Goal: Information Seeking & Learning: Learn about a topic

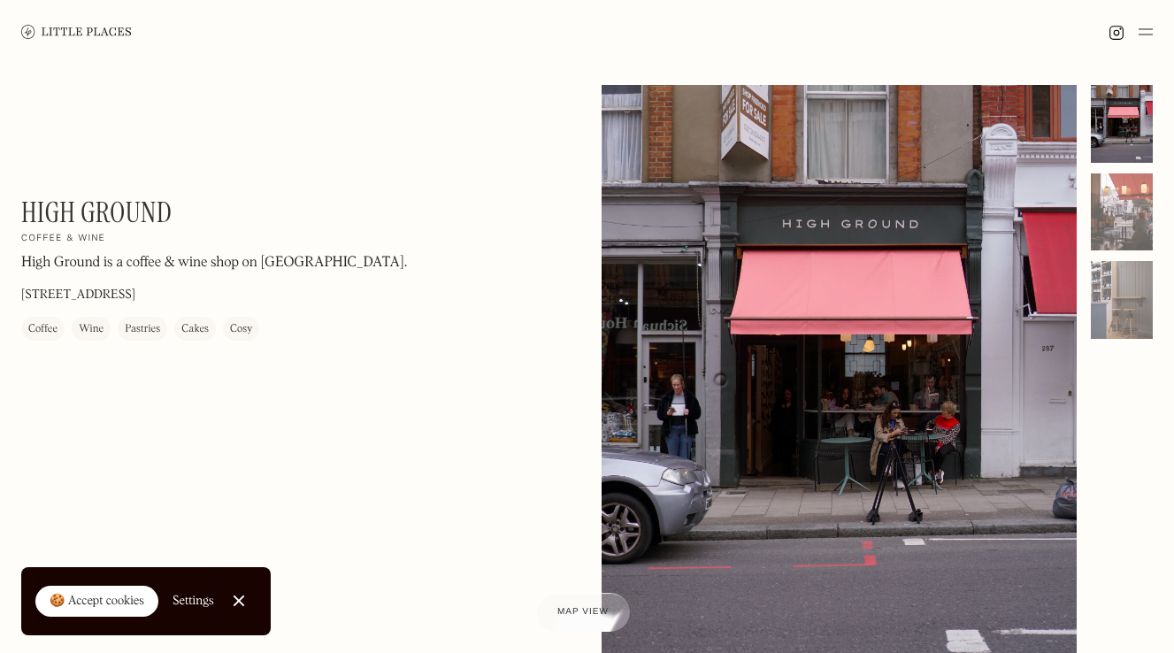
click at [237, 600] on link "Close Cookie Popup" at bounding box center [238, 600] width 35 height 35
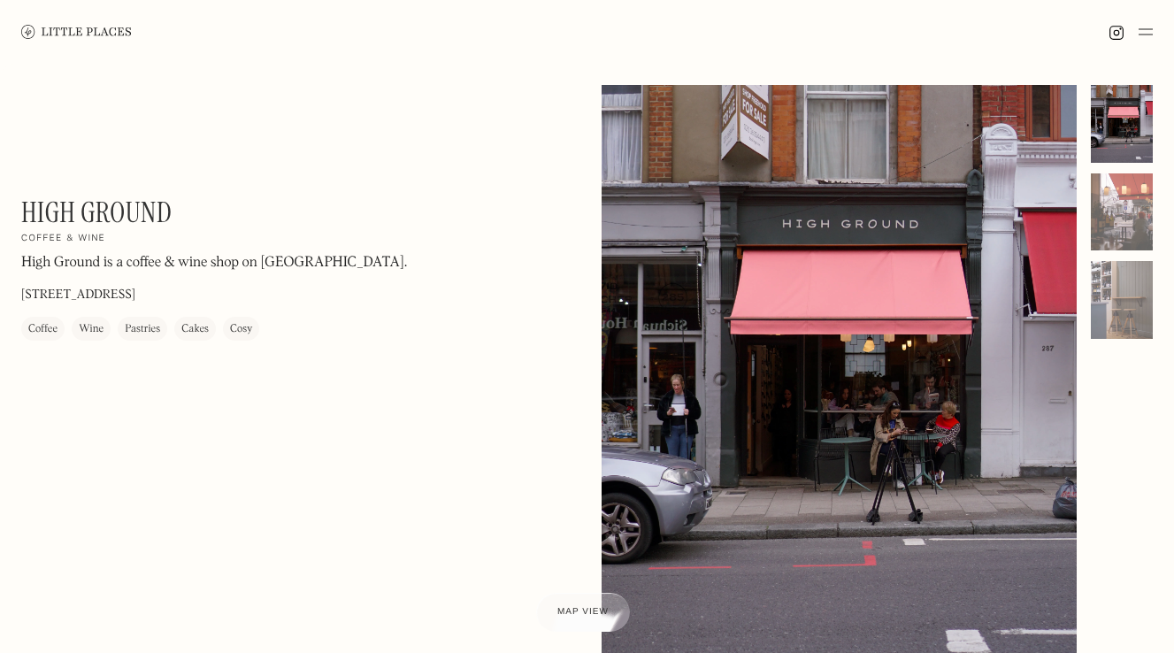
click at [127, 331] on div "Pastries" at bounding box center [142, 330] width 35 height 18
click at [1111, 36] on img at bounding box center [1117, 33] width 16 height 16
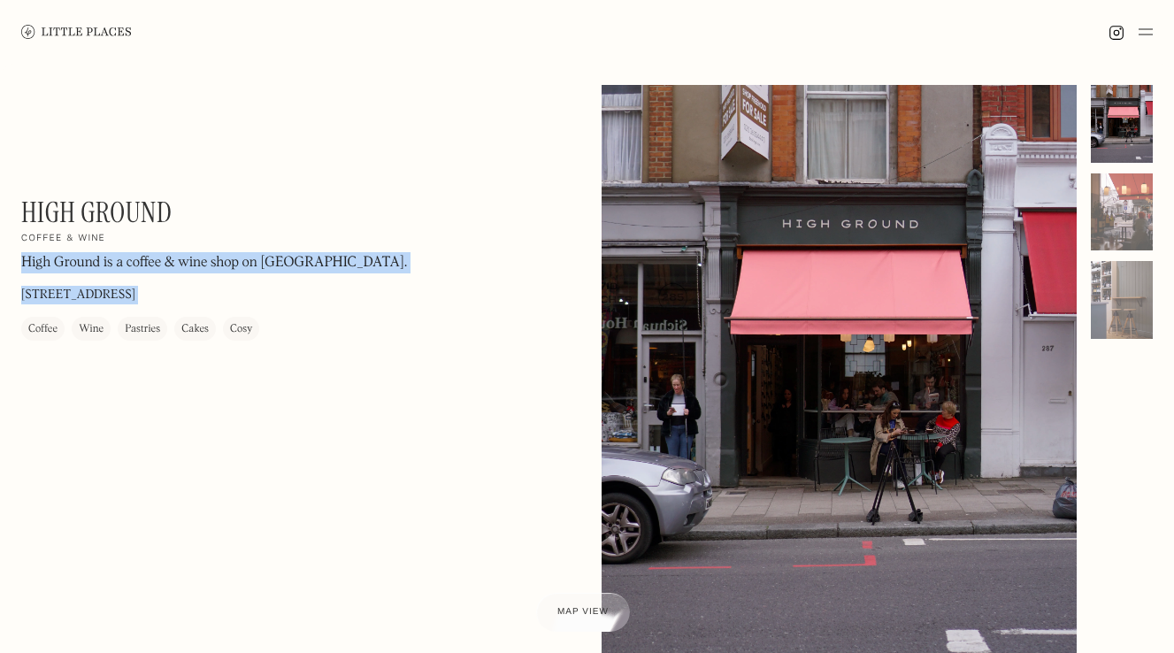
drag, startPoint x: 231, startPoint y: 213, endPoint x: 12, endPoint y: 222, distance: 219.6
click at [12, 222] on div "High Ground On Our Radar Coffee & wine High Ground is a coffee & wine shop on […" at bounding box center [587, 405] width 1174 height 682
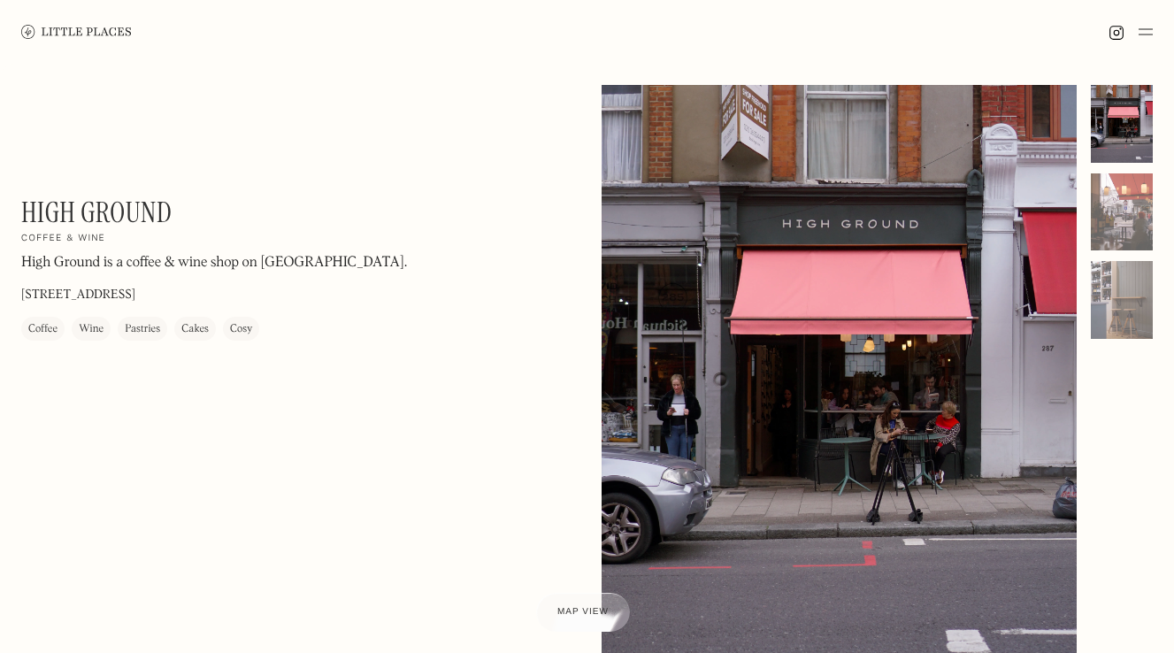
click at [150, 220] on h1 "High Ground" at bounding box center [96, 213] width 150 height 34
drag, startPoint x: 87, startPoint y: 325, endPoint x: 234, endPoint y: 325, distance: 147.7
click at [234, 325] on div "Coffee Wine Pastries Cakes Cosy" at bounding box center [140, 330] width 238 height 24
drag, startPoint x: 210, startPoint y: 218, endPoint x: 26, endPoint y: 211, distance: 184.1
click at [26, 211] on div "High Ground On Our Radar Coffee & wine High Ground is a coffee & wine shop on […" at bounding box center [260, 268] width 478 height 145
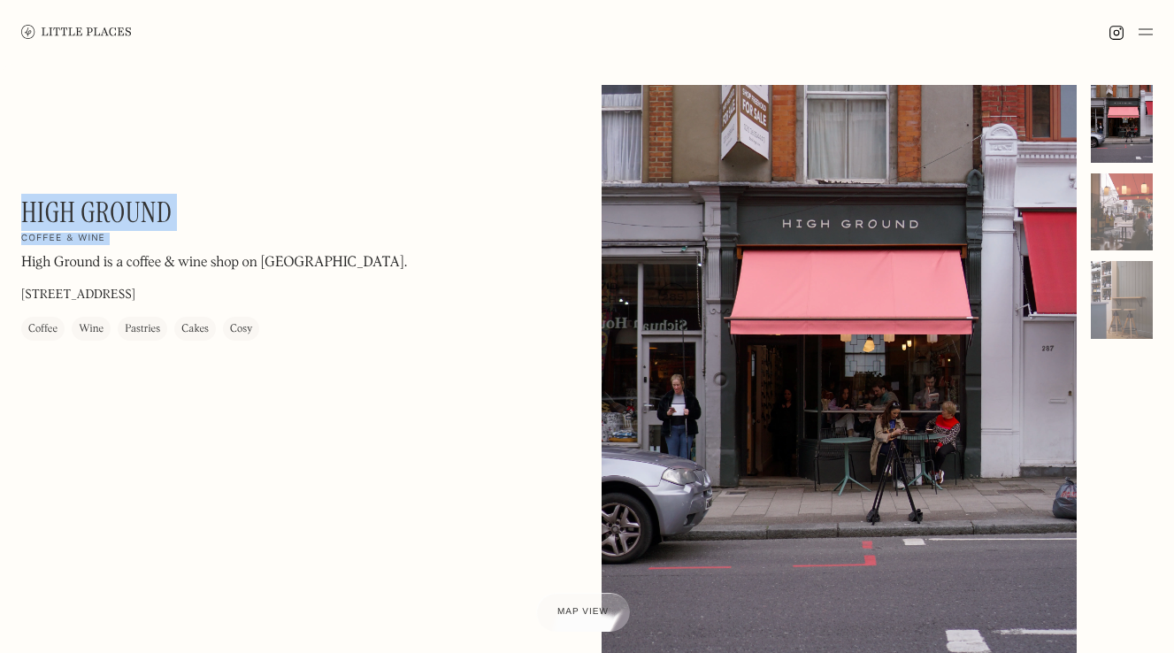
copy div "High Ground On Our Radar Coffee & wine"
